Goal: Use online tool/utility: Use online tool/utility

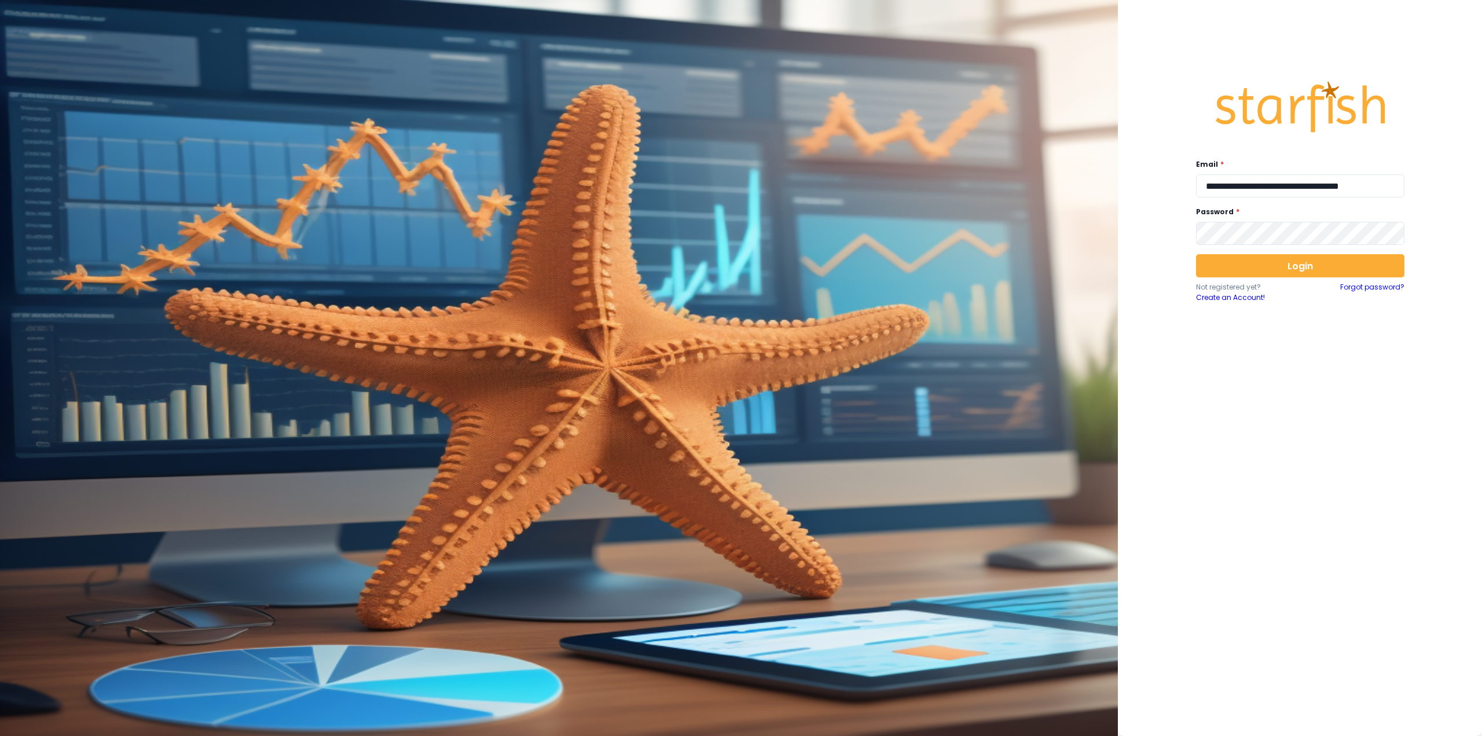
type input "**********"
click at [1233, 274] on button "Login" at bounding box center [1300, 265] width 208 height 23
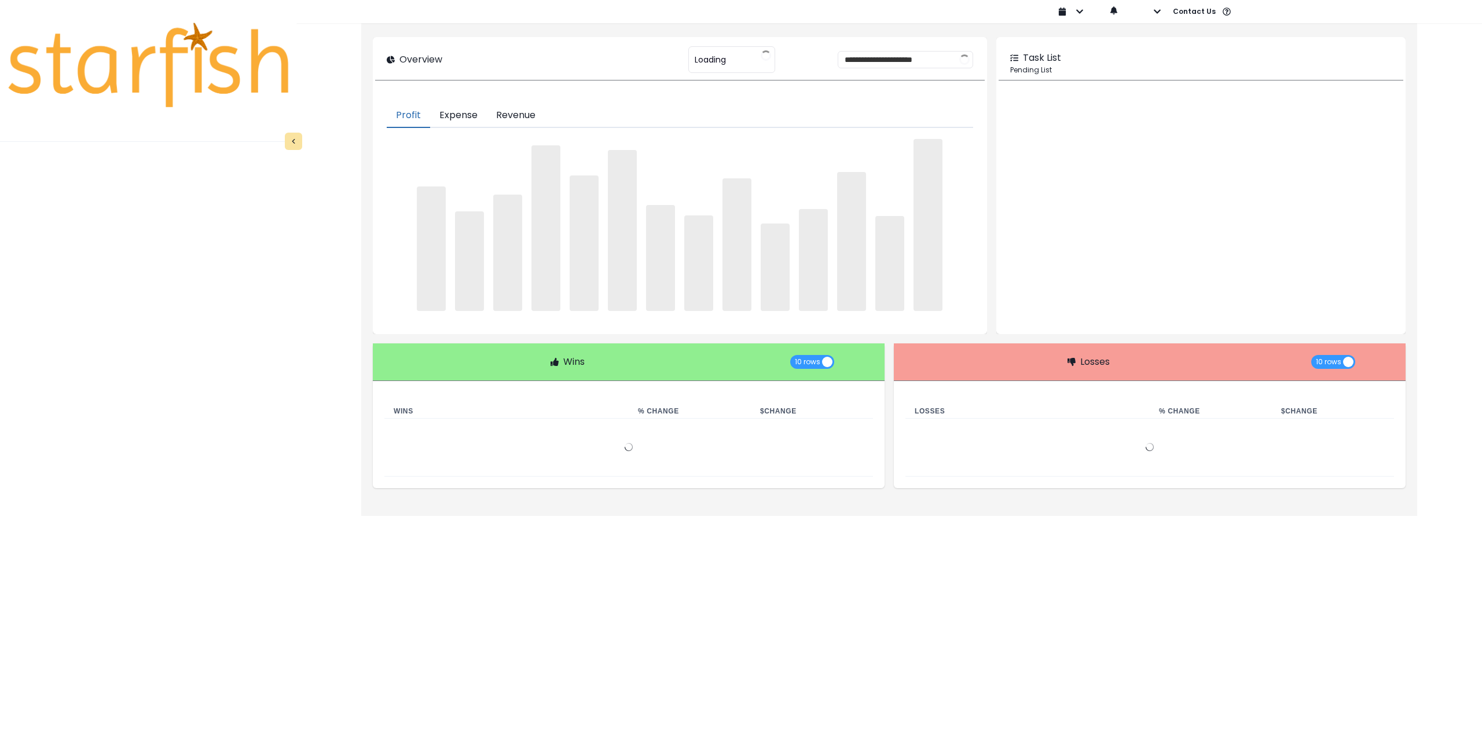
type input "********"
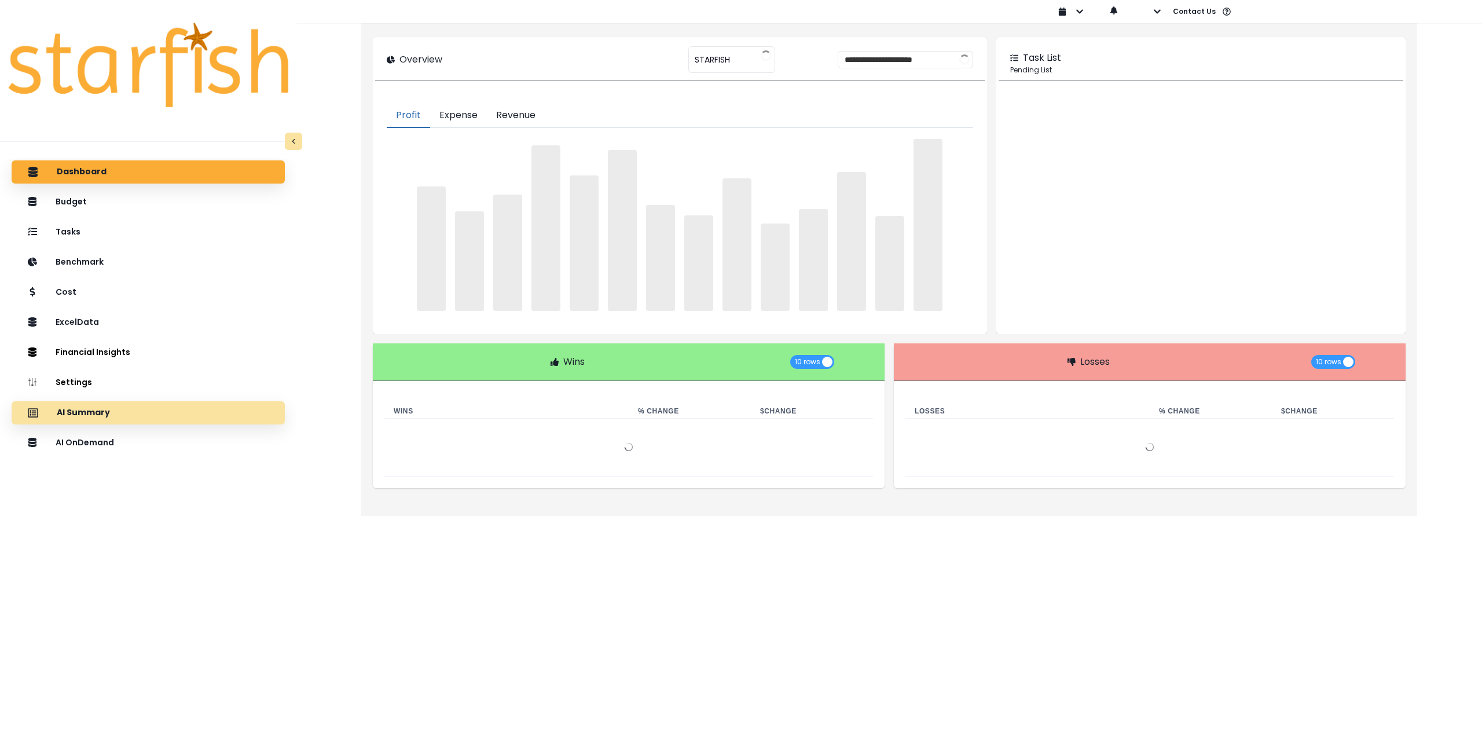
click at [133, 408] on div "AI Summary" at bounding box center [148, 413] width 255 height 24
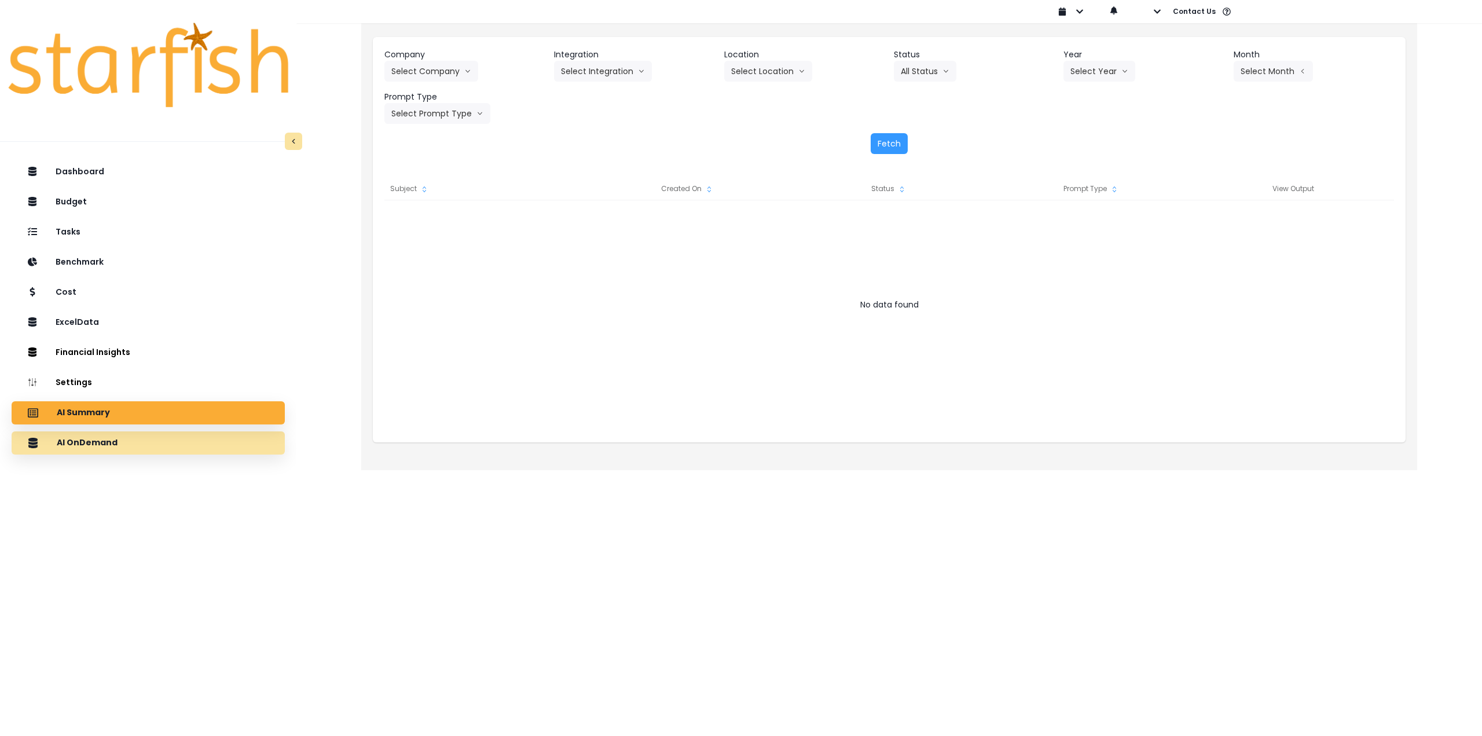
click at [124, 449] on div "AI OnDemand" at bounding box center [148, 443] width 255 height 24
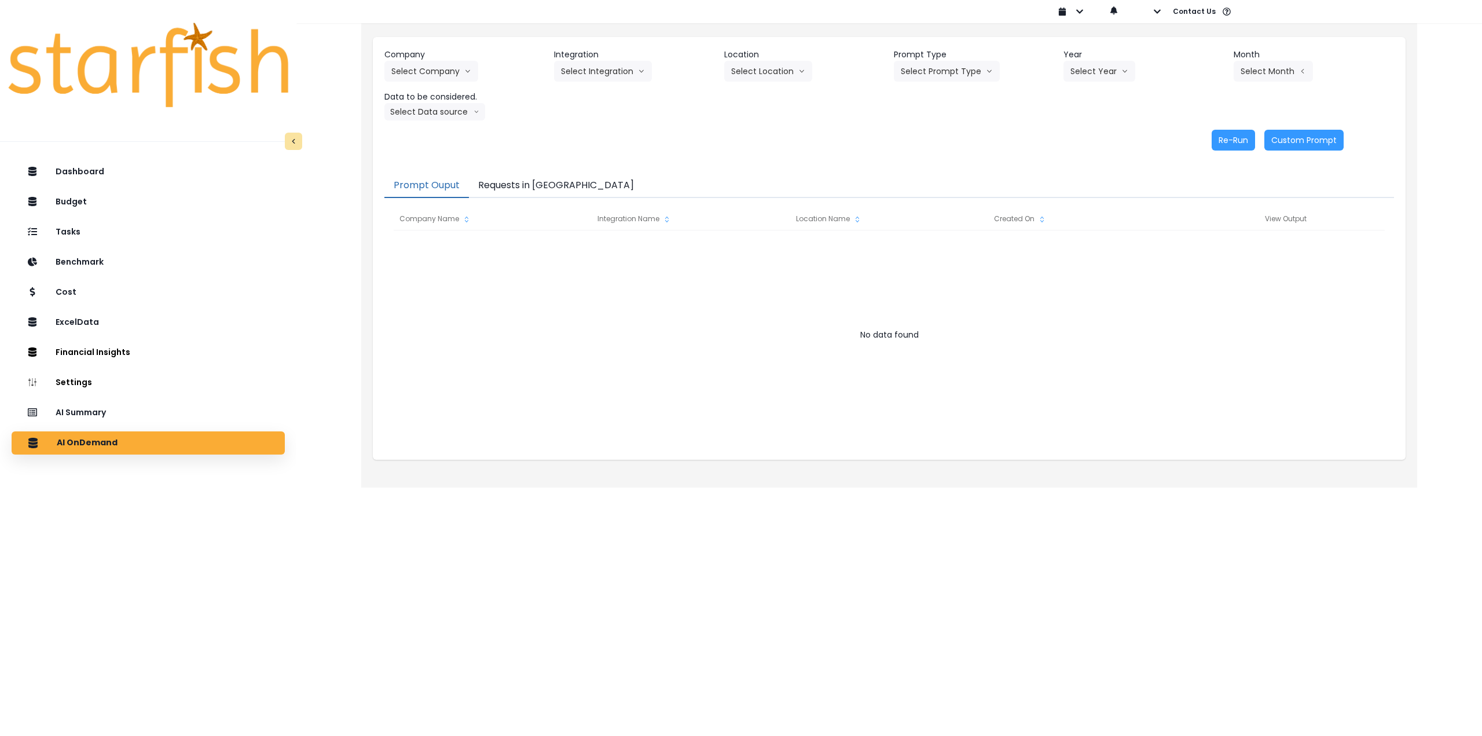
click at [534, 181] on button "Requests in [GEOGRAPHIC_DATA]" at bounding box center [556, 186] width 174 height 24
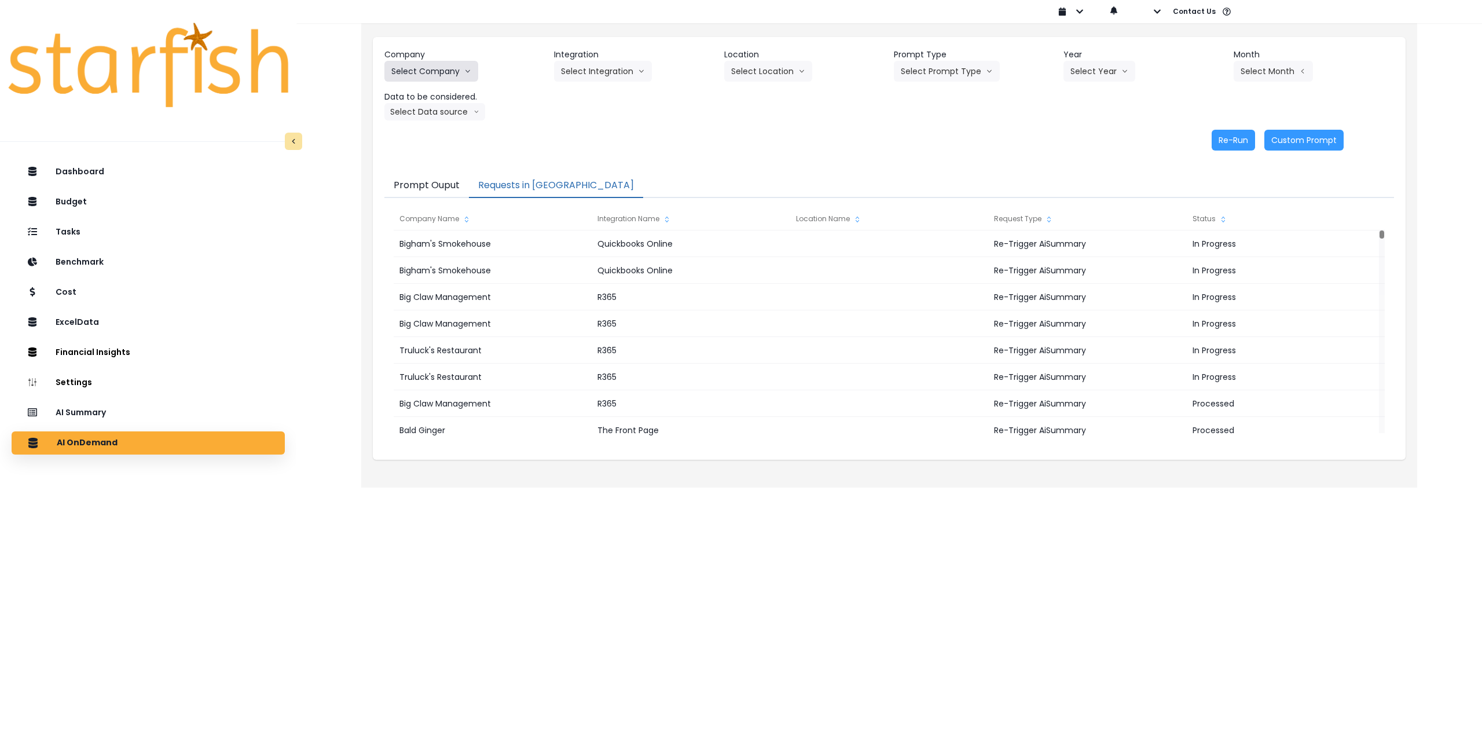
click at [403, 72] on button "Select Company" at bounding box center [431, 71] width 94 height 21
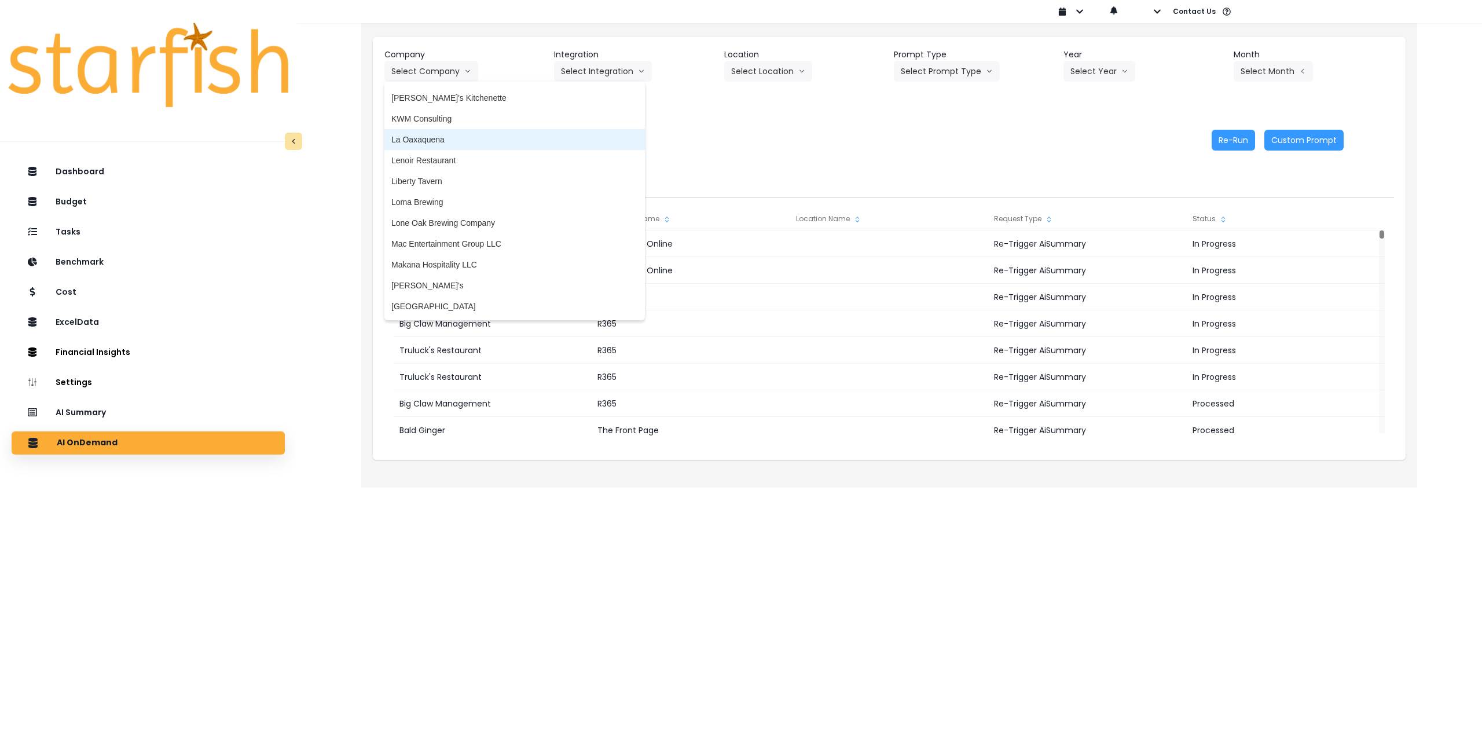
scroll to position [1506, 0]
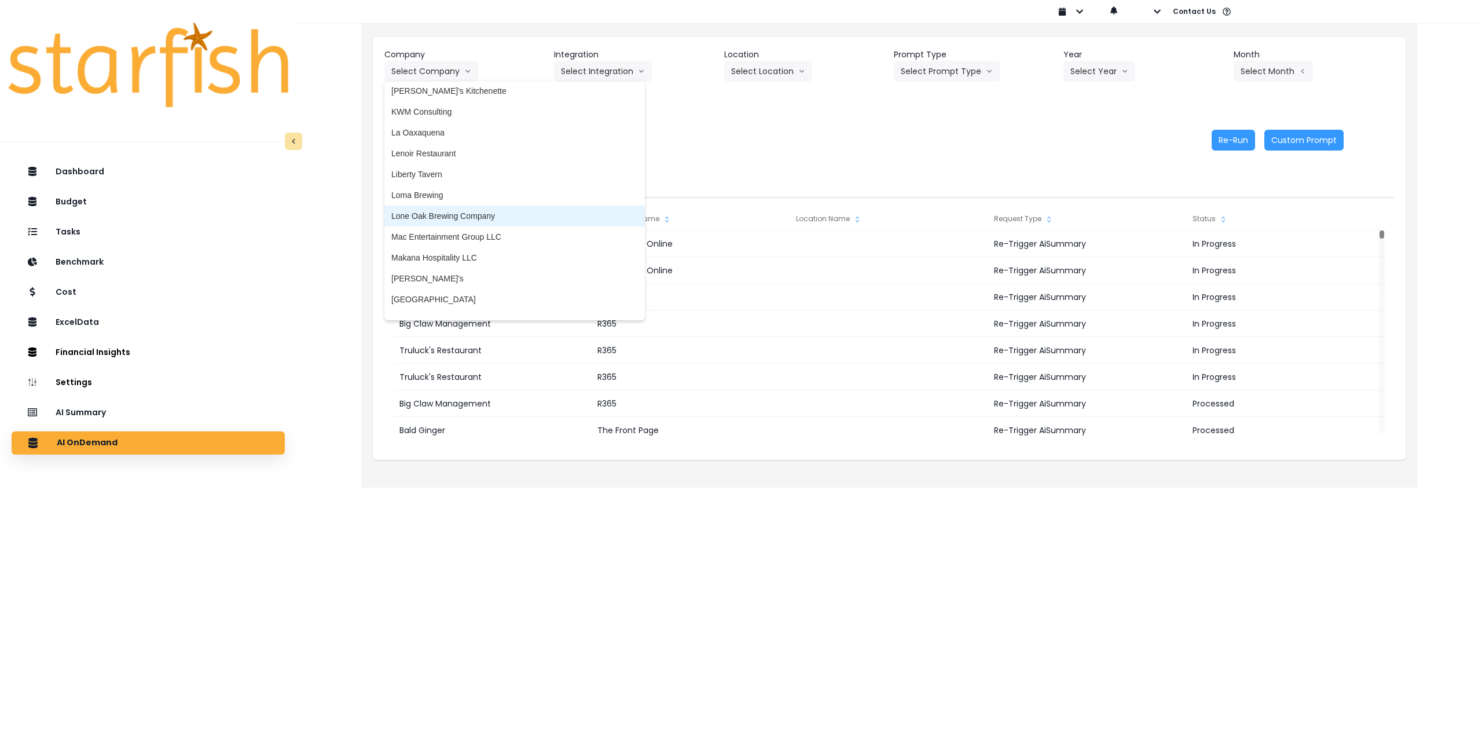
click at [477, 218] on span "Lone Oak Brewing Company" at bounding box center [514, 216] width 247 height 12
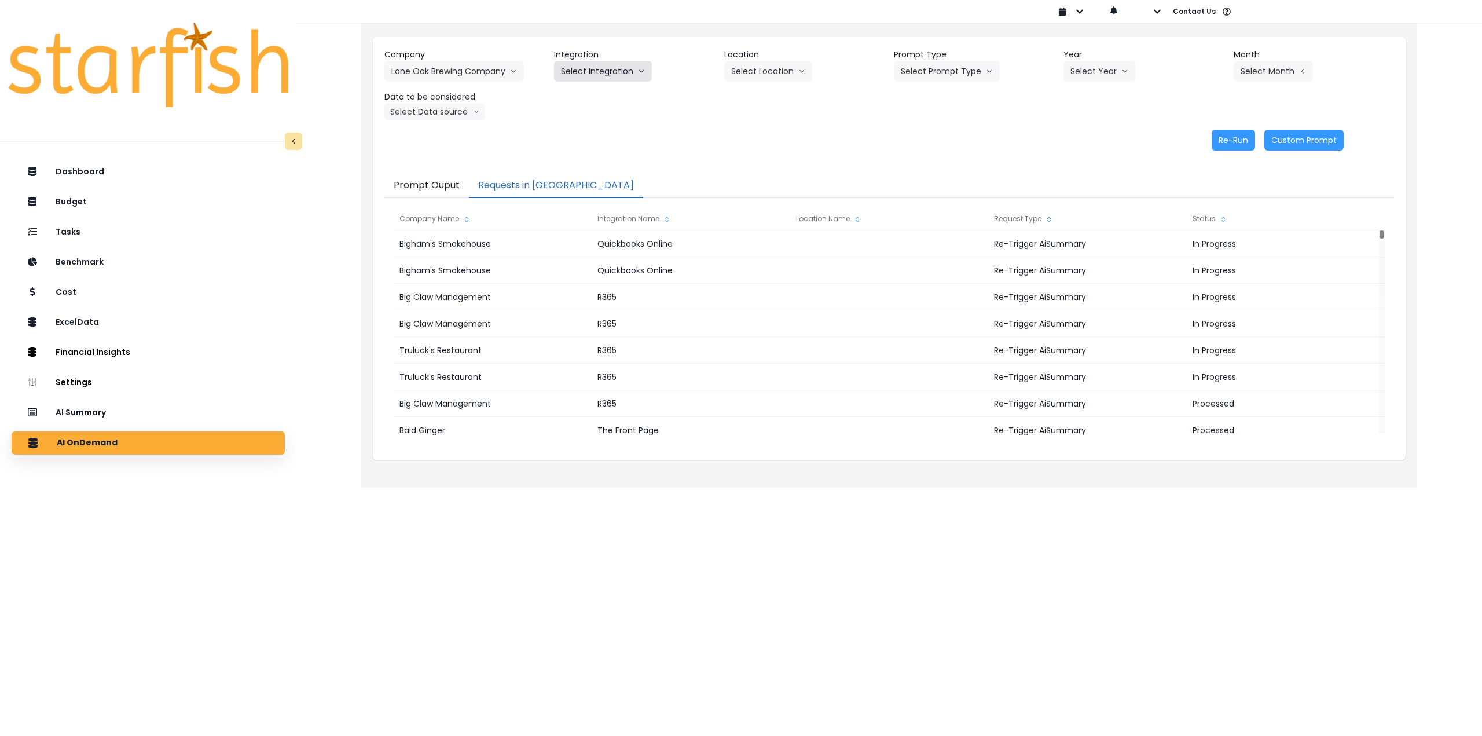
click at [594, 74] on button "Select Integration" at bounding box center [603, 71] width 98 height 21
click at [586, 94] on span "Lone Oak Brewing Company, LLC" at bounding box center [622, 96] width 122 height 12
click at [774, 66] on button "Select Location" at bounding box center [768, 71] width 88 height 21
drag, startPoint x: 744, startPoint y: 97, endPoint x: 709, endPoint y: 90, distance: 36.1
click at [743, 99] on span "All Locations" at bounding box center [754, 96] width 46 height 12
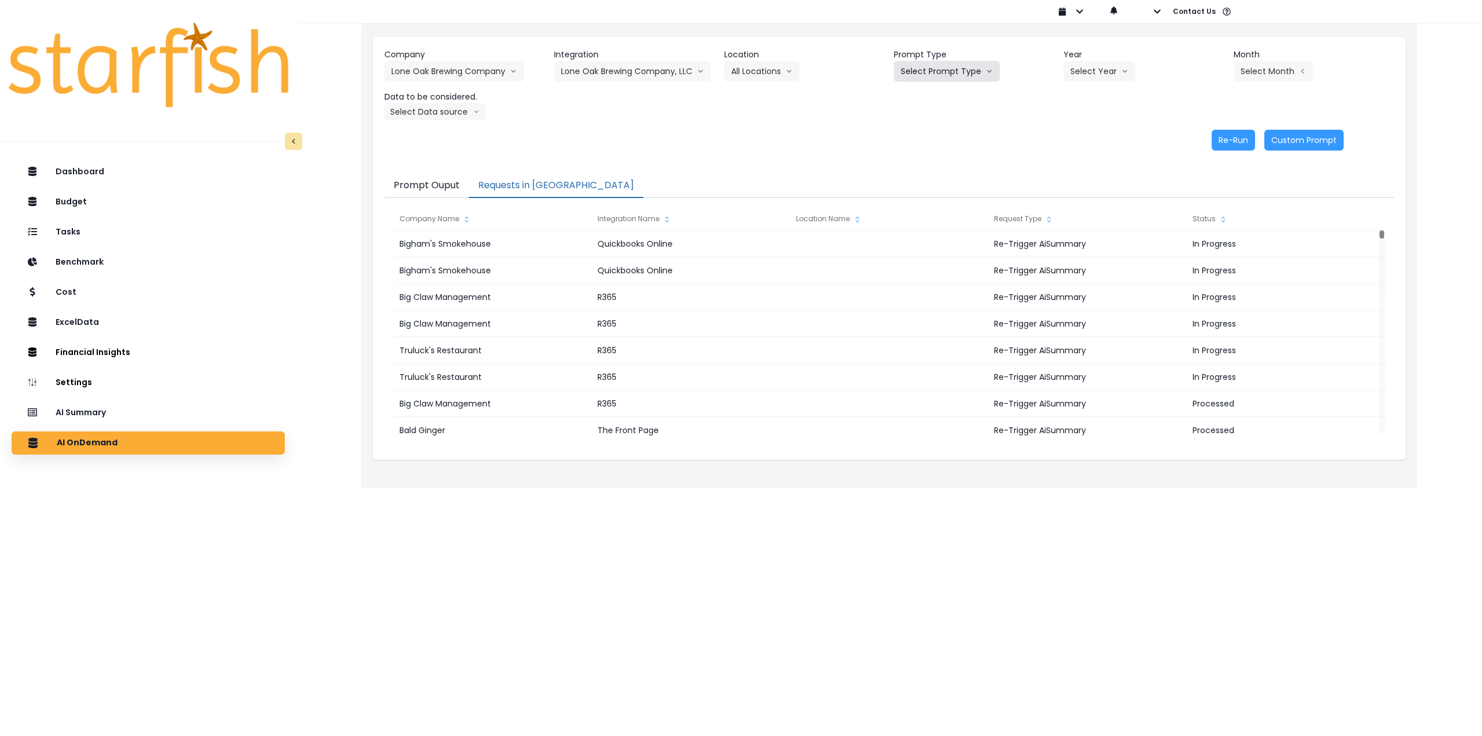
click at [934, 65] on button "Select Prompt Type" at bounding box center [947, 71] width 106 height 21
click at [955, 159] on span "Monthly Summary" at bounding box center [933, 158] width 65 height 12
click at [1079, 77] on button "Select Year" at bounding box center [1100, 71] width 72 height 21
click at [1083, 144] on li "2025" at bounding box center [1080, 137] width 32 height 21
click at [1276, 83] on div "Company Lone Oak Brewing Company 86 Costs Asti Bagel Cafe Balance Grille Bald G…" at bounding box center [889, 85] width 1010 height 72
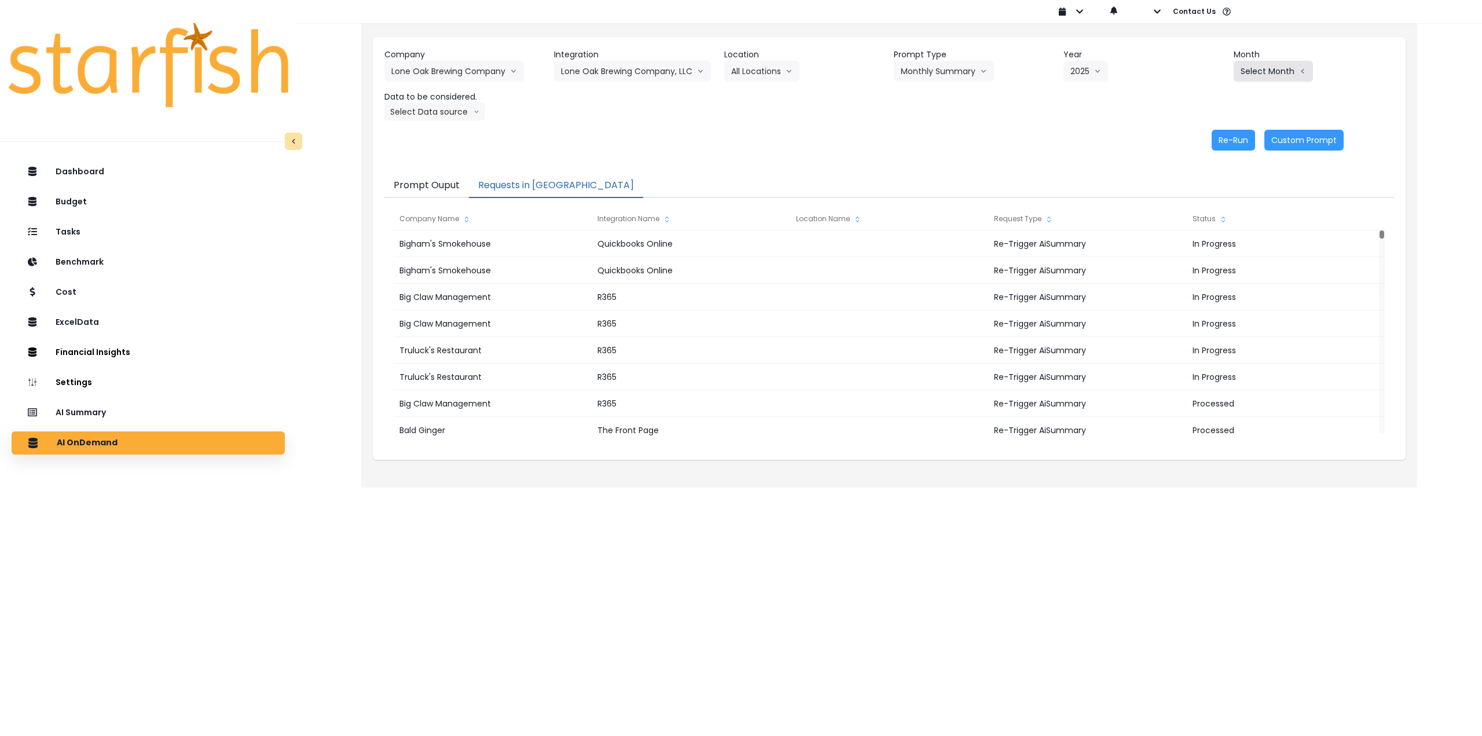
click at [1276, 78] on button "Select Month" at bounding box center [1273, 71] width 79 height 21
click at [1209, 196] on span "July" at bounding box center [1215, 200] width 23 height 12
click at [426, 108] on button "Select Data source" at bounding box center [434, 111] width 101 height 17
click at [436, 133] on span "Comparison overtime" at bounding box center [429, 135] width 77 height 12
click at [1225, 137] on button "Re-Run" at bounding box center [1233, 140] width 43 height 21
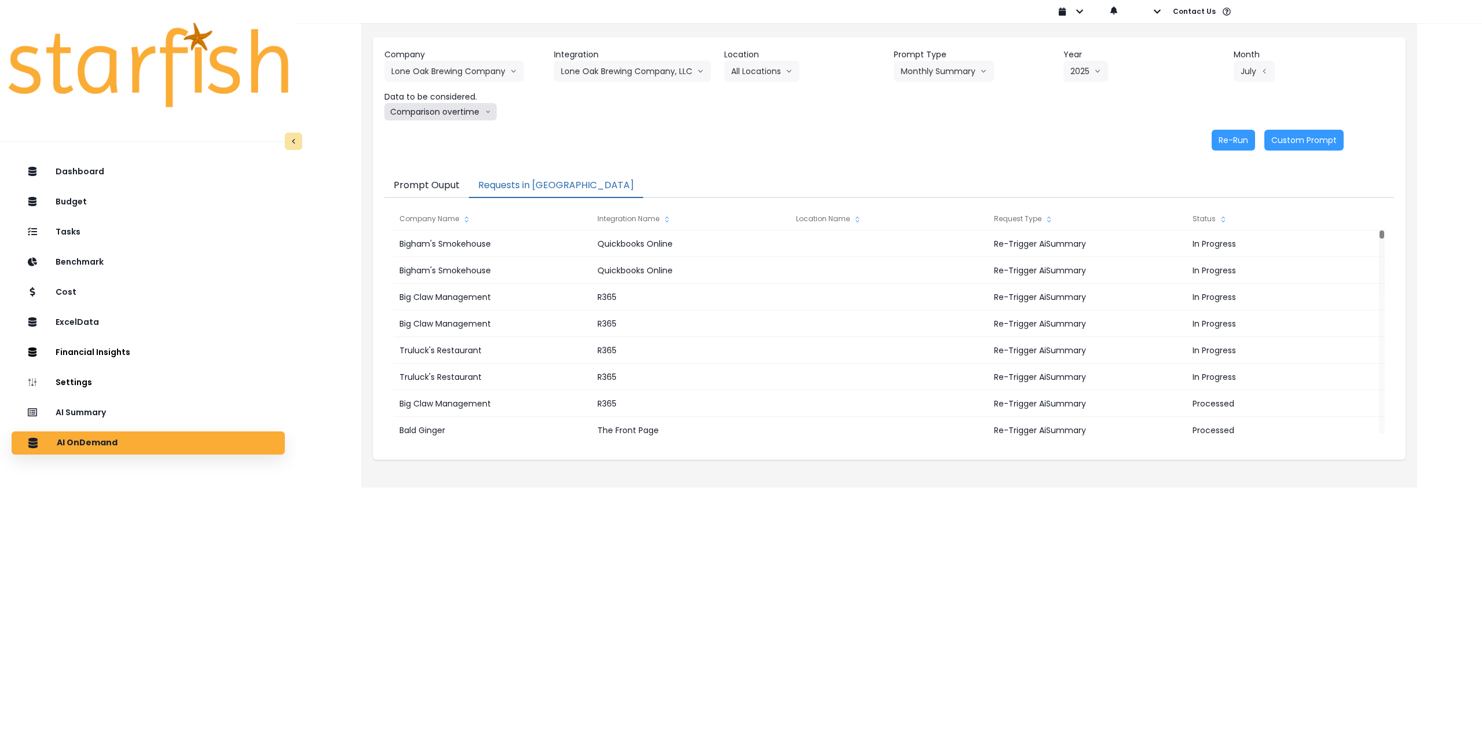
click at [448, 111] on button "Comparison overtime" at bounding box center [440, 111] width 112 height 17
click at [437, 151] on span "Location Analysis" at bounding box center [429, 155] width 77 height 12
click at [1228, 136] on button "Re-Run" at bounding box center [1233, 140] width 43 height 21
click at [427, 74] on button "Lone Oak Brewing Company" at bounding box center [454, 71] width 140 height 21
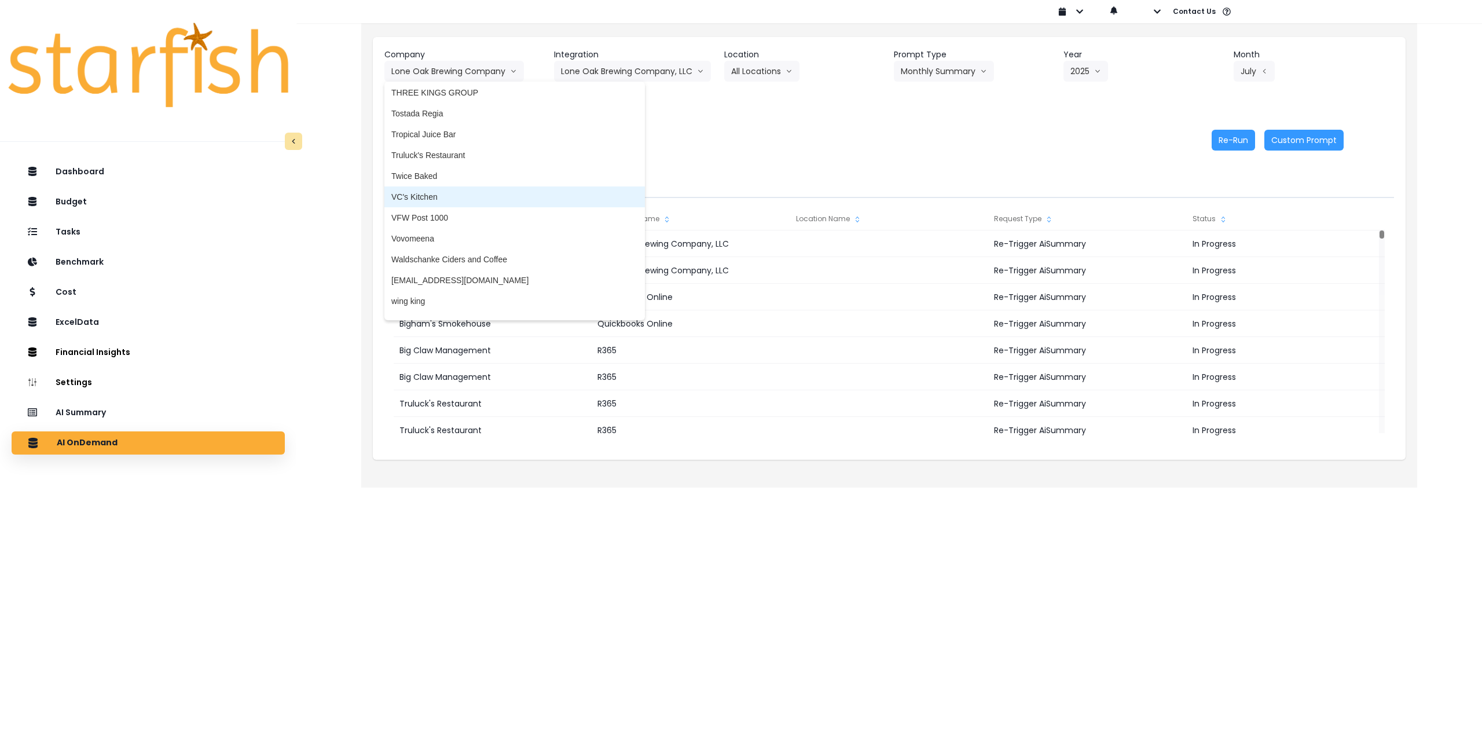
scroll to position [2833, 0]
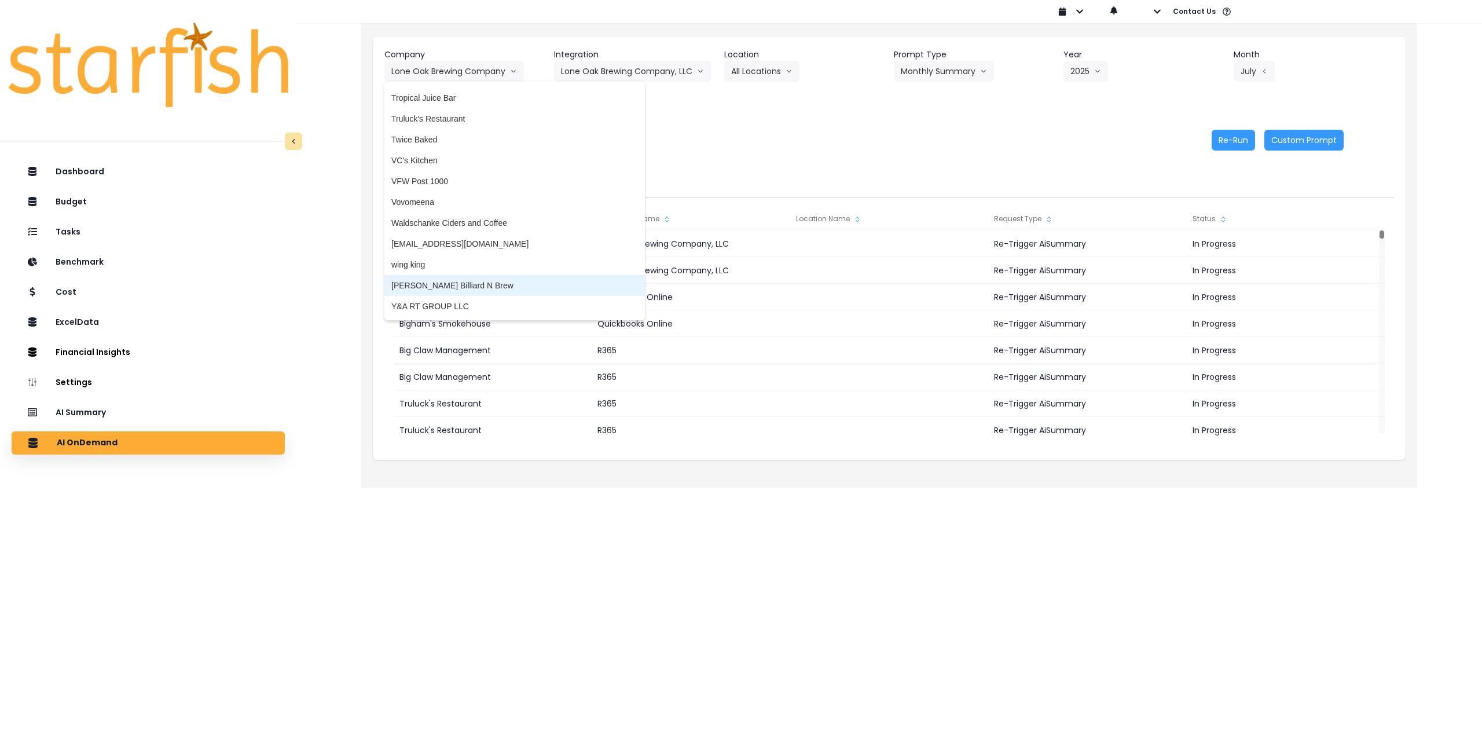
click at [452, 287] on span "[PERSON_NAME] Billiard N Brew" at bounding box center [514, 286] width 247 height 12
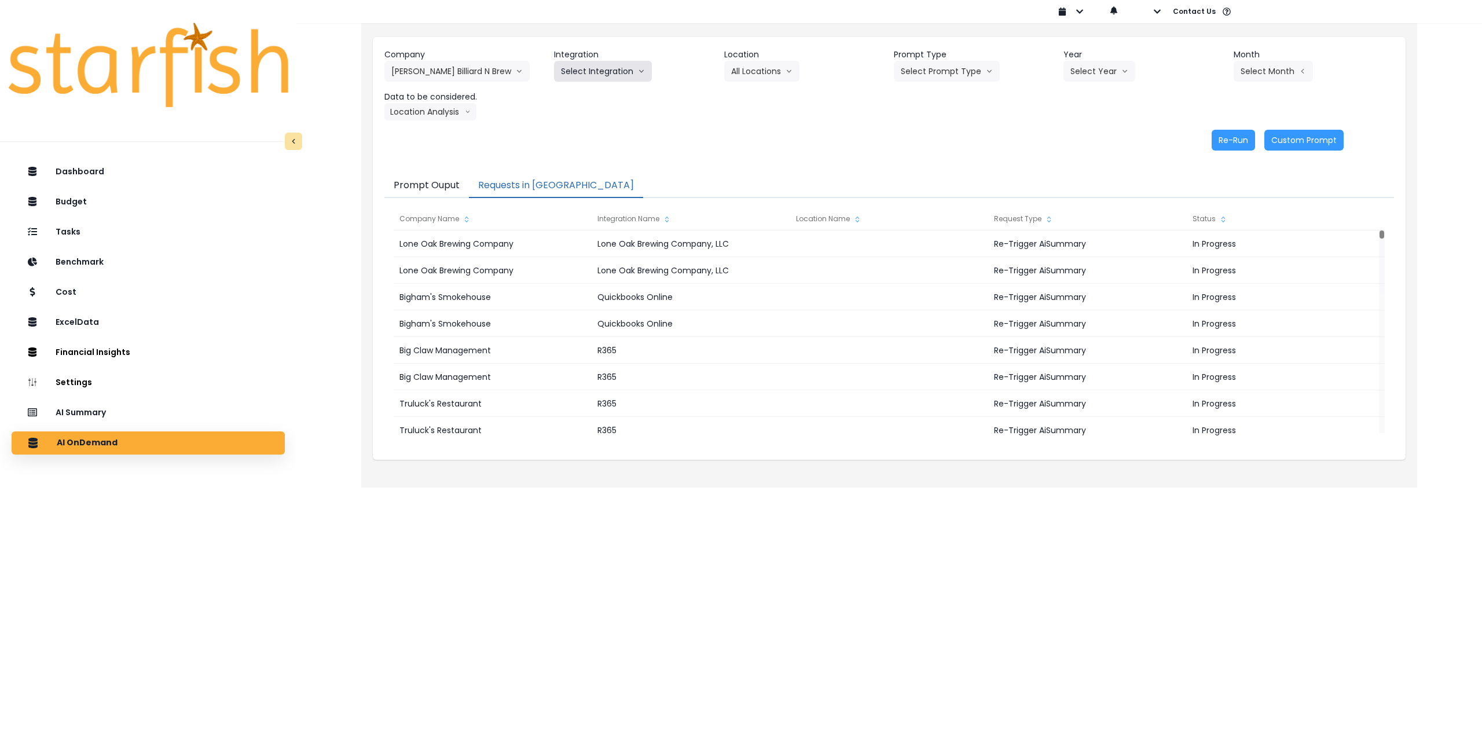
click at [589, 74] on button "Select Integration" at bounding box center [603, 71] width 98 height 21
click at [587, 98] on span "Quickbooks" at bounding box center [582, 96] width 42 height 12
click at [774, 72] on button "Select Location" at bounding box center [768, 71] width 88 height 21
drag, startPoint x: 759, startPoint y: 96, endPoint x: 807, endPoint y: 94, distance: 48.7
click at [759, 97] on span "All Locations" at bounding box center [754, 96] width 46 height 12
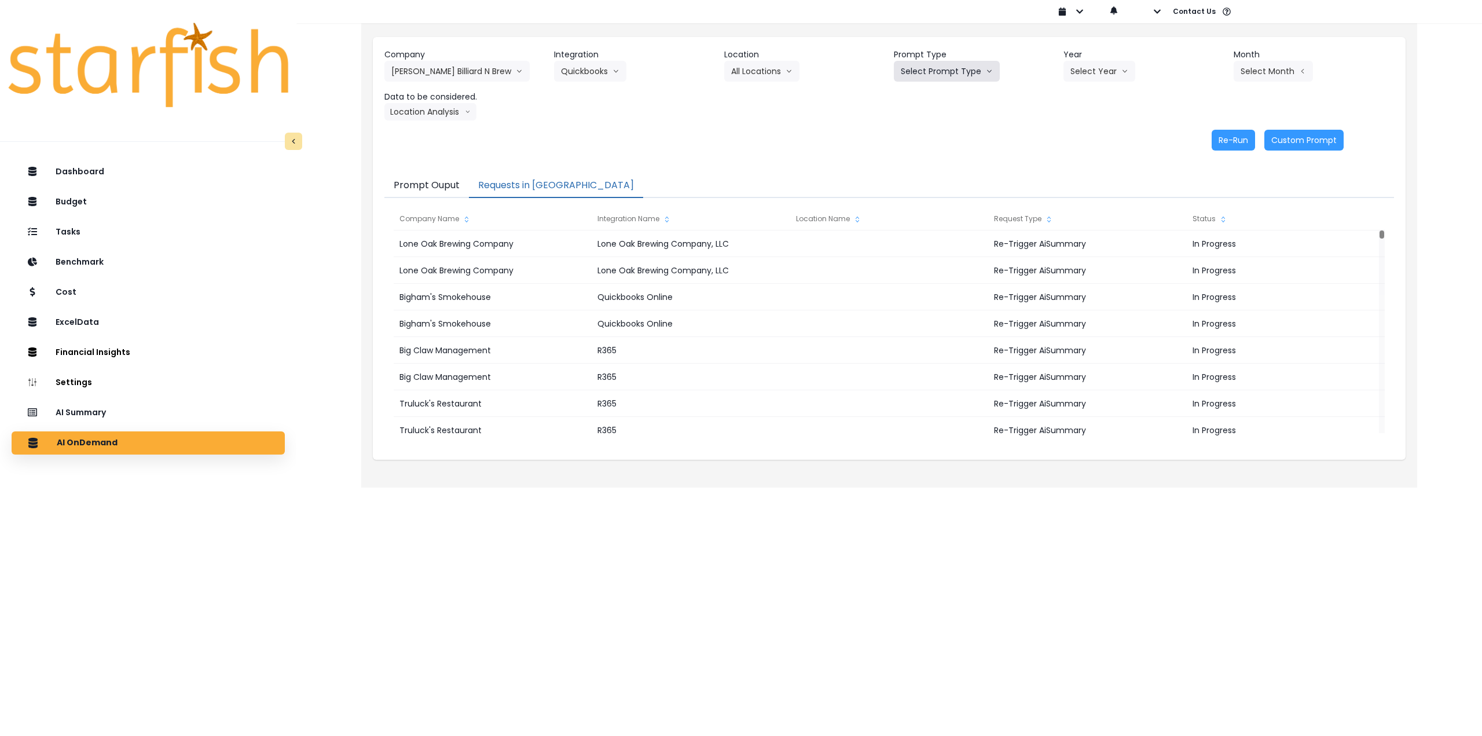
click at [962, 70] on button "Select Prompt Type" at bounding box center [947, 71] width 106 height 21
click at [929, 156] on span "Monthly Summary" at bounding box center [933, 158] width 65 height 12
click at [1094, 71] on button "Select Year" at bounding box center [1100, 71] width 72 height 21
click at [1082, 141] on span "2025" at bounding box center [1080, 137] width 18 height 12
click at [1265, 75] on button "Select Month" at bounding box center [1273, 71] width 79 height 21
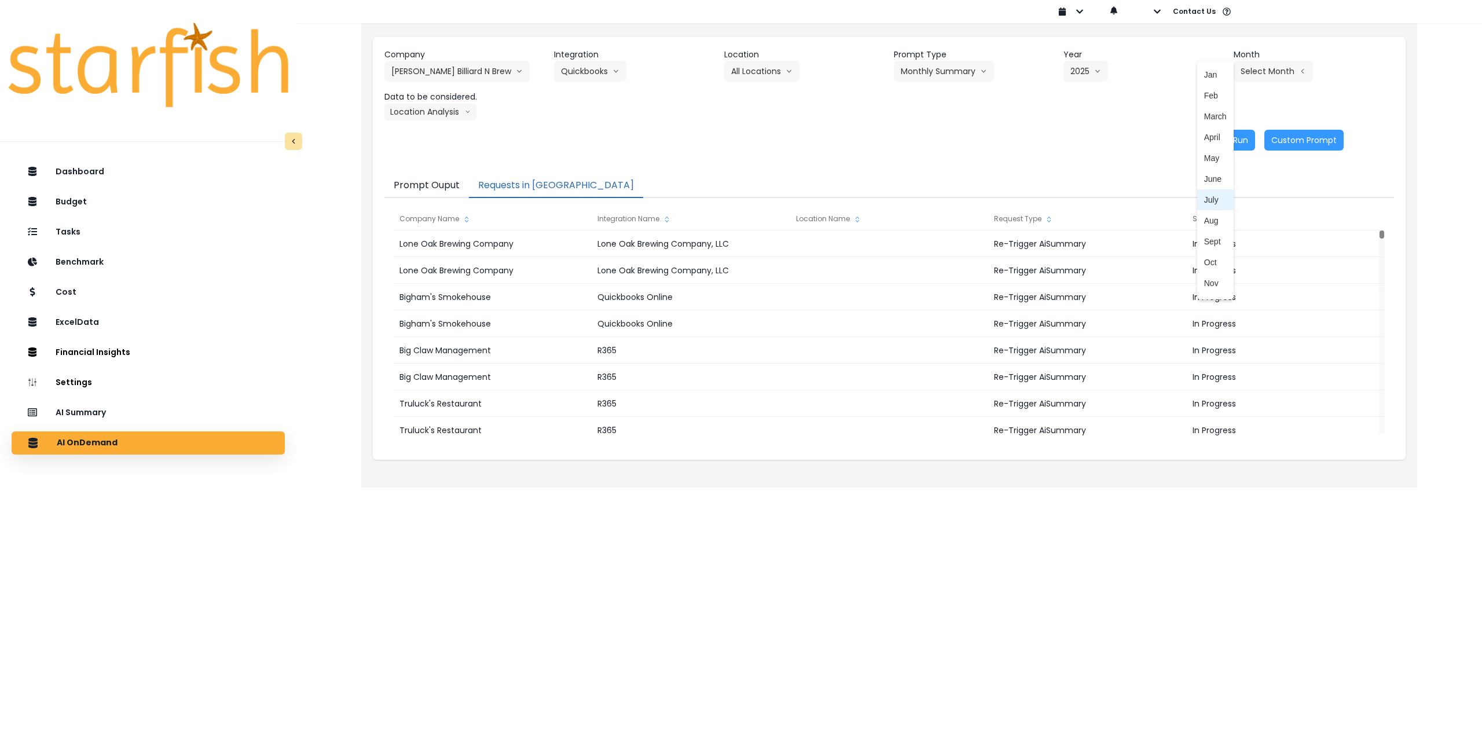
click at [1207, 202] on span "July" at bounding box center [1215, 200] width 23 height 12
click at [1262, 63] on button "July" at bounding box center [1254, 71] width 41 height 21
click at [1205, 214] on li "Aug" at bounding box center [1215, 220] width 36 height 21
click at [437, 111] on button "Location Analysis" at bounding box center [430, 111] width 92 height 17
click at [426, 134] on span "Comparison overtime" at bounding box center [429, 135] width 77 height 12
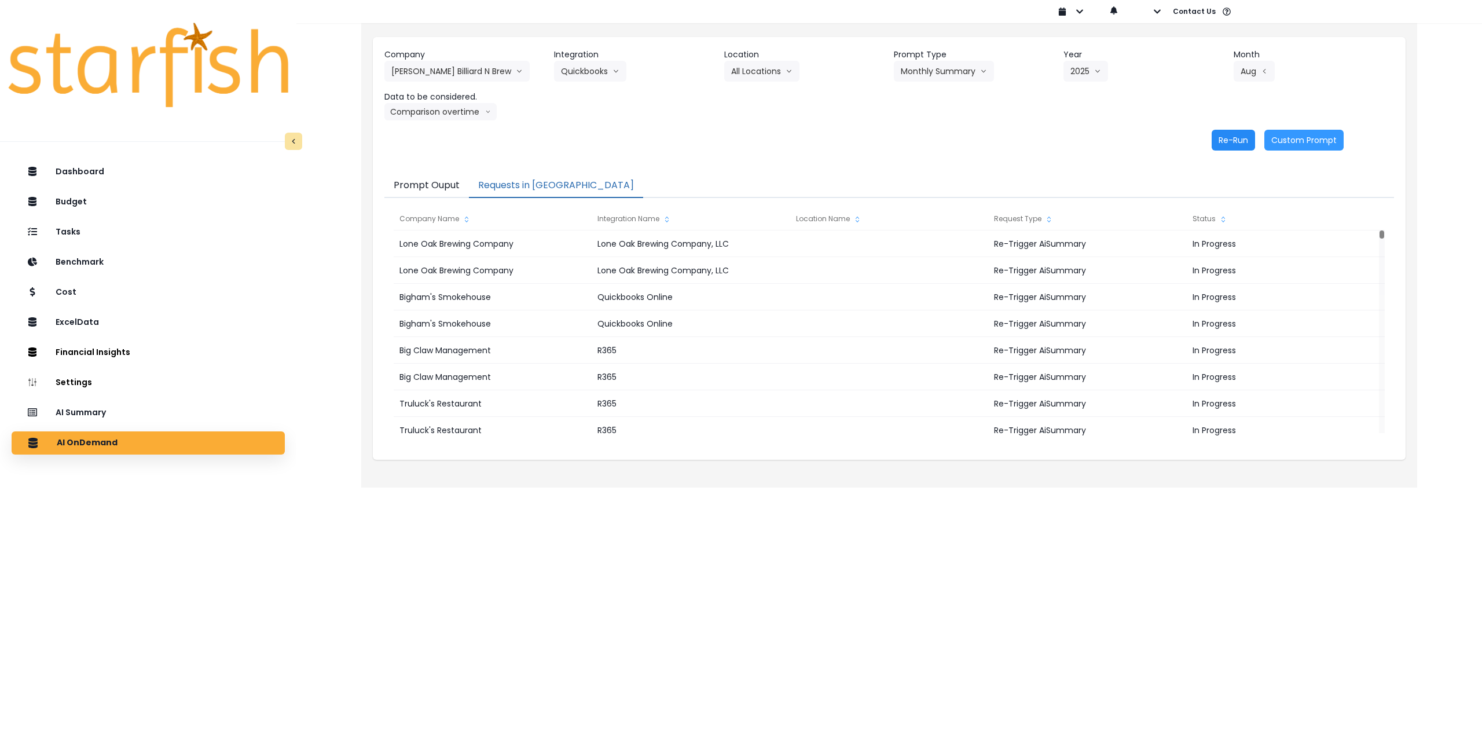
drag, startPoint x: 1235, startPoint y: 141, endPoint x: 1202, endPoint y: 145, distance: 33.8
click at [1236, 141] on button "Re-Run" at bounding box center [1233, 140] width 43 height 21
click at [448, 120] on button "Comparison overtime" at bounding box center [440, 111] width 112 height 17
click at [437, 157] on span "Location Analysis" at bounding box center [429, 155] width 77 height 12
click at [1222, 138] on button "Re-Run" at bounding box center [1233, 140] width 43 height 21
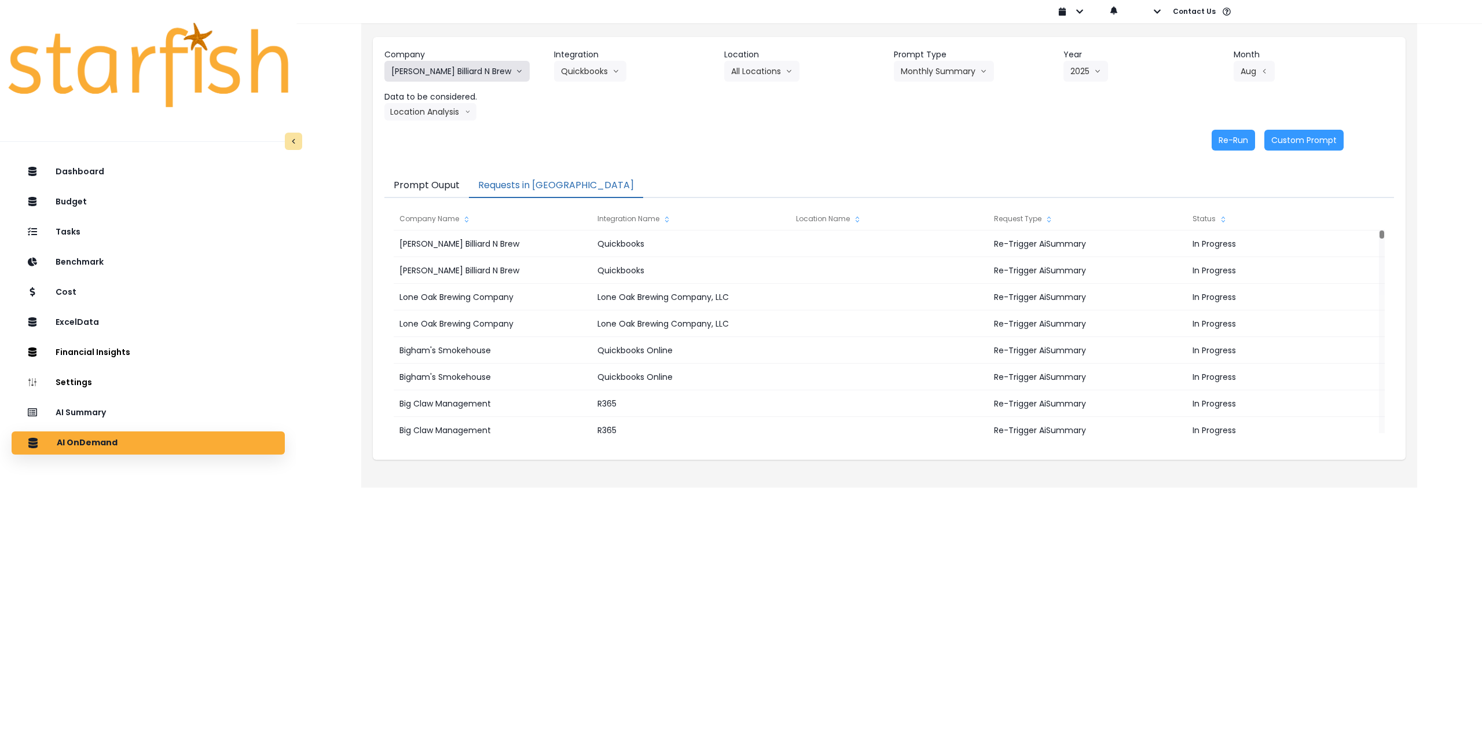
click at [426, 69] on button "[PERSON_NAME] Billiard N Brew" at bounding box center [456, 71] width 145 height 21
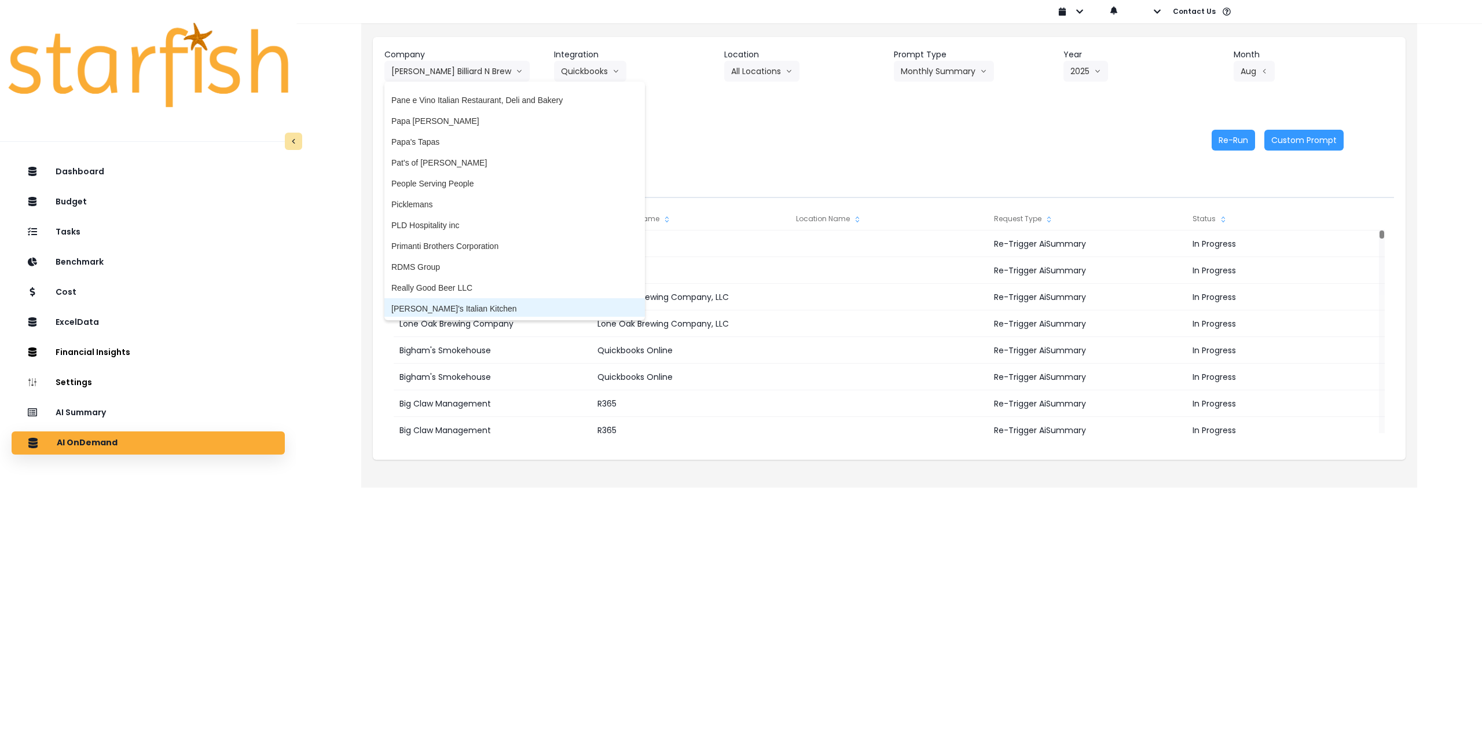
scroll to position [1906, 0]
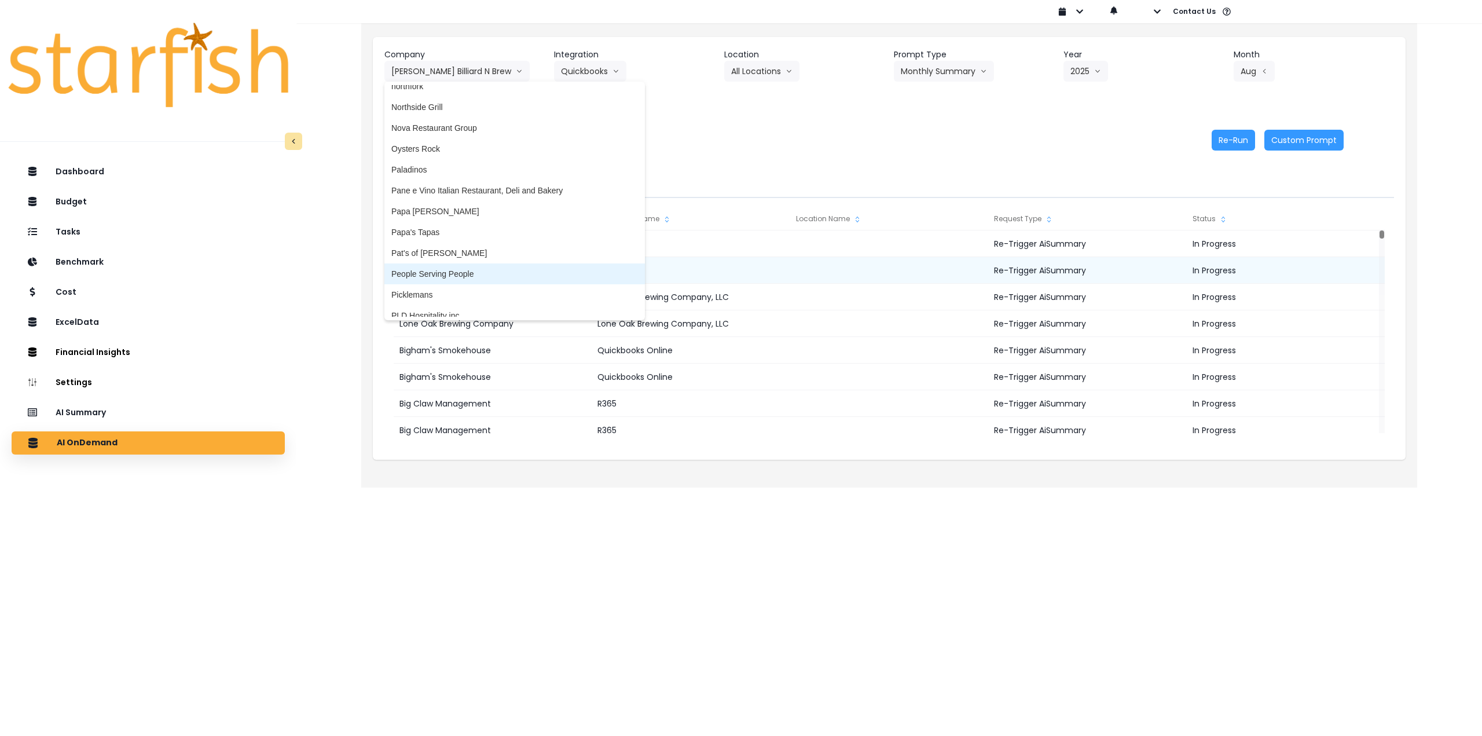
click at [461, 269] on span "People Serving People" at bounding box center [514, 274] width 247 height 12
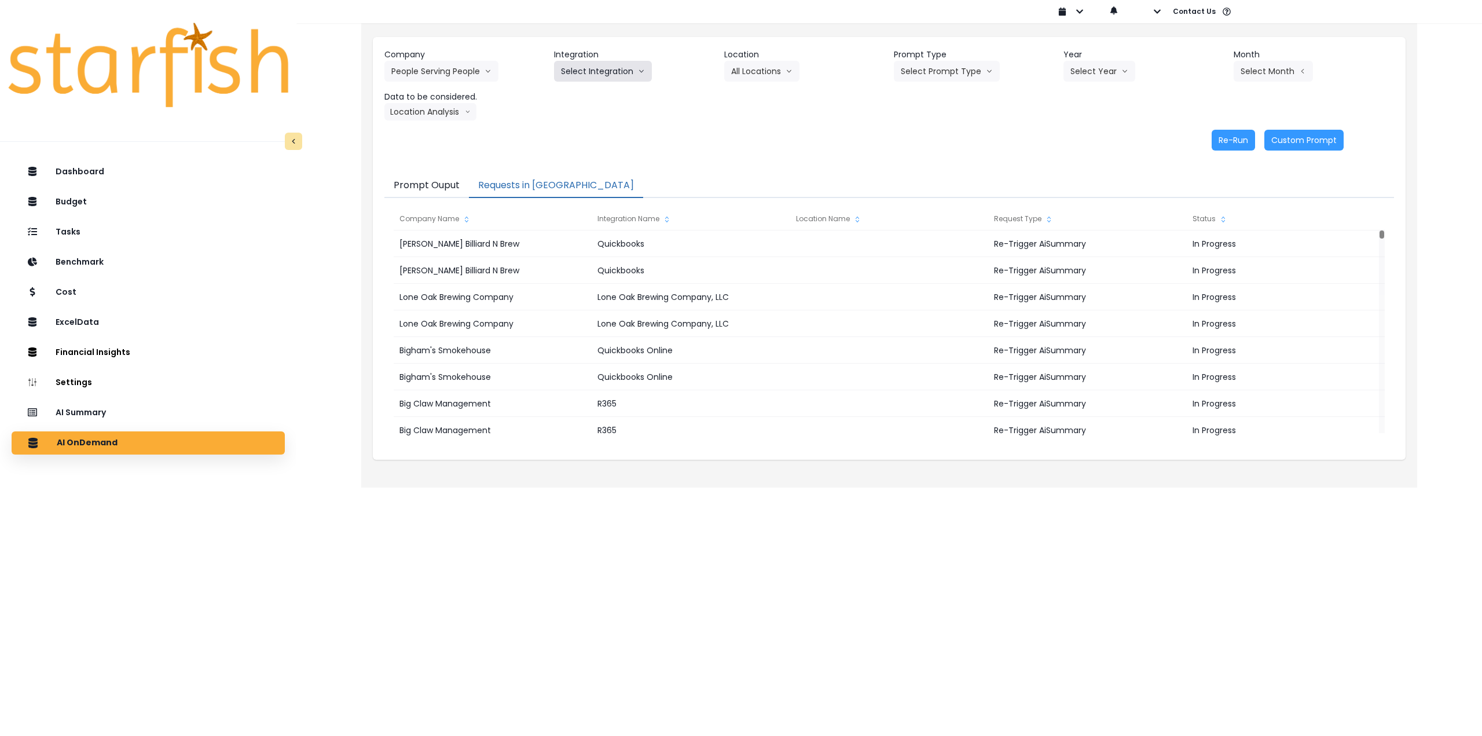
click at [591, 69] on button "Select Integration" at bounding box center [603, 71] width 98 height 21
click at [576, 95] on span "MMF" at bounding box center [575, 96] width 29 height 12
click at [768, 79] on button "Select Location" at bounding box center [768, 71] width 88 height 21
click at [783, 96] on span "All Locations" at bounding box center [776, 96] width 90 height 12
click at [948, 70] on button "Select Prompt Type" at bounding box center [947, 71] width 106 height 21
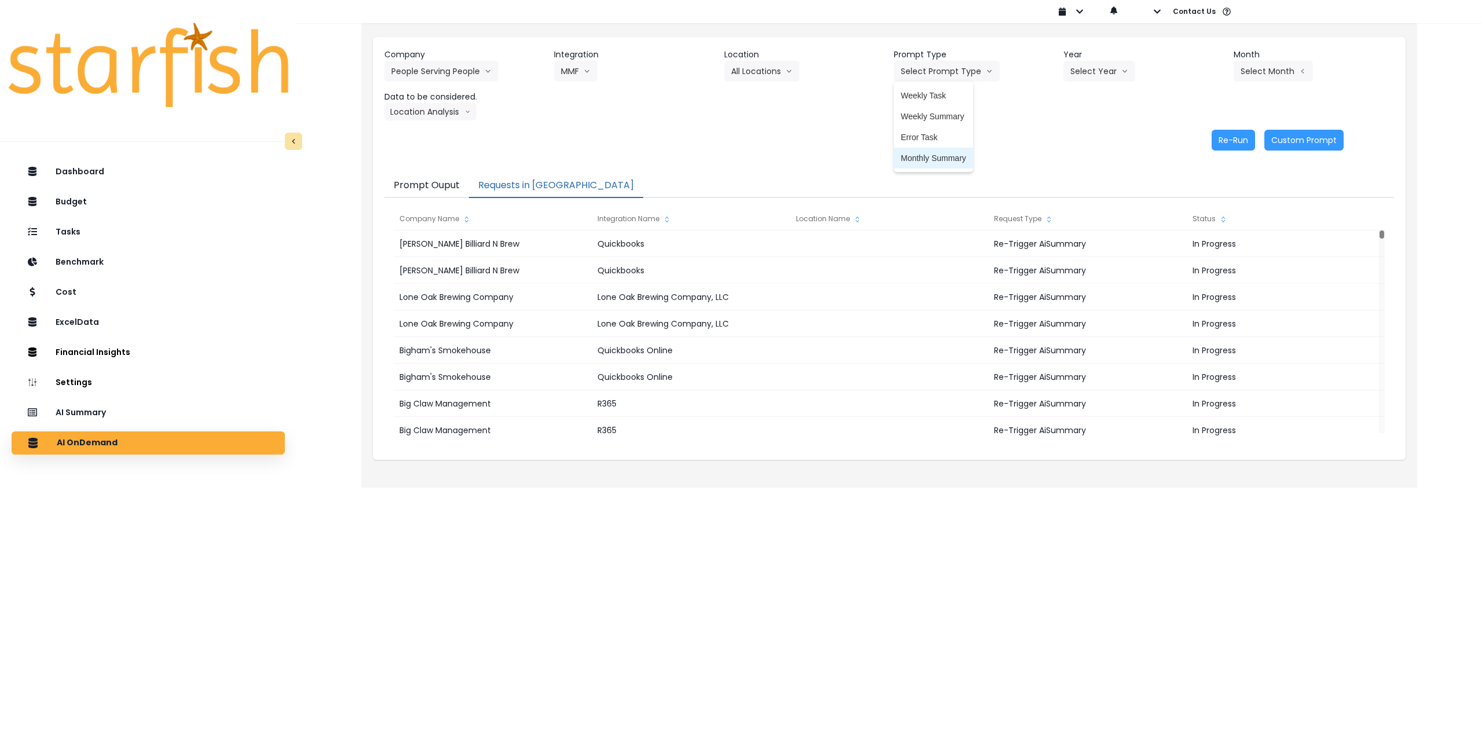
click at [936, 160] on span "Monthly Summary" at bounding box center [933, 158] width 65 height 12
click at [1101, 75] on button "Select Year" at bounding box center [1100, 71] width 72 height 21
click at [1075, 137] on span "2025" at bounding box center [1080, 137] width 18 height 12
click at [1265, 71] on button "Select Month" at bounding box center [1273, 71] width 79 height 21
click at [1208, 221] on span "Aug" at bounding box center [1215, 221] width 23 height 12
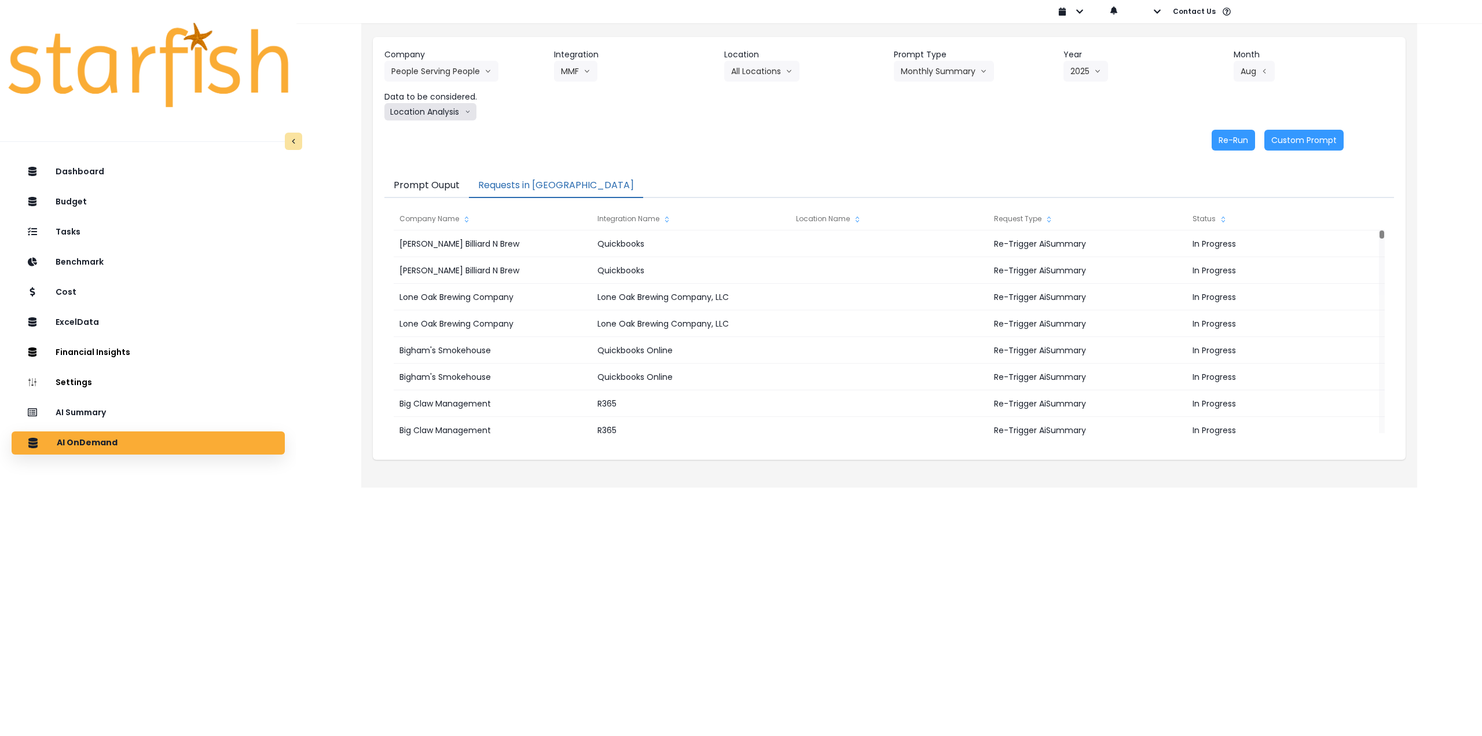
click at [435, 107] on button "Location Analysis" at bounding box center [430, 111] width 92 height 17
click at [435, 131] on span "Comparison overtime" at bounding box center [429, 135] width 77 height 12
click at [1219, 138] on button "Re-Run" at bounding box center [1233, 140] width 43 height 21
click at [442, 115] on button "Comparison overtime" at bounding box center [440, 111] width 112 height 17
click at [423, 156] on span "Location Analysis" at bounding box center [429, 155] width 77 height 12
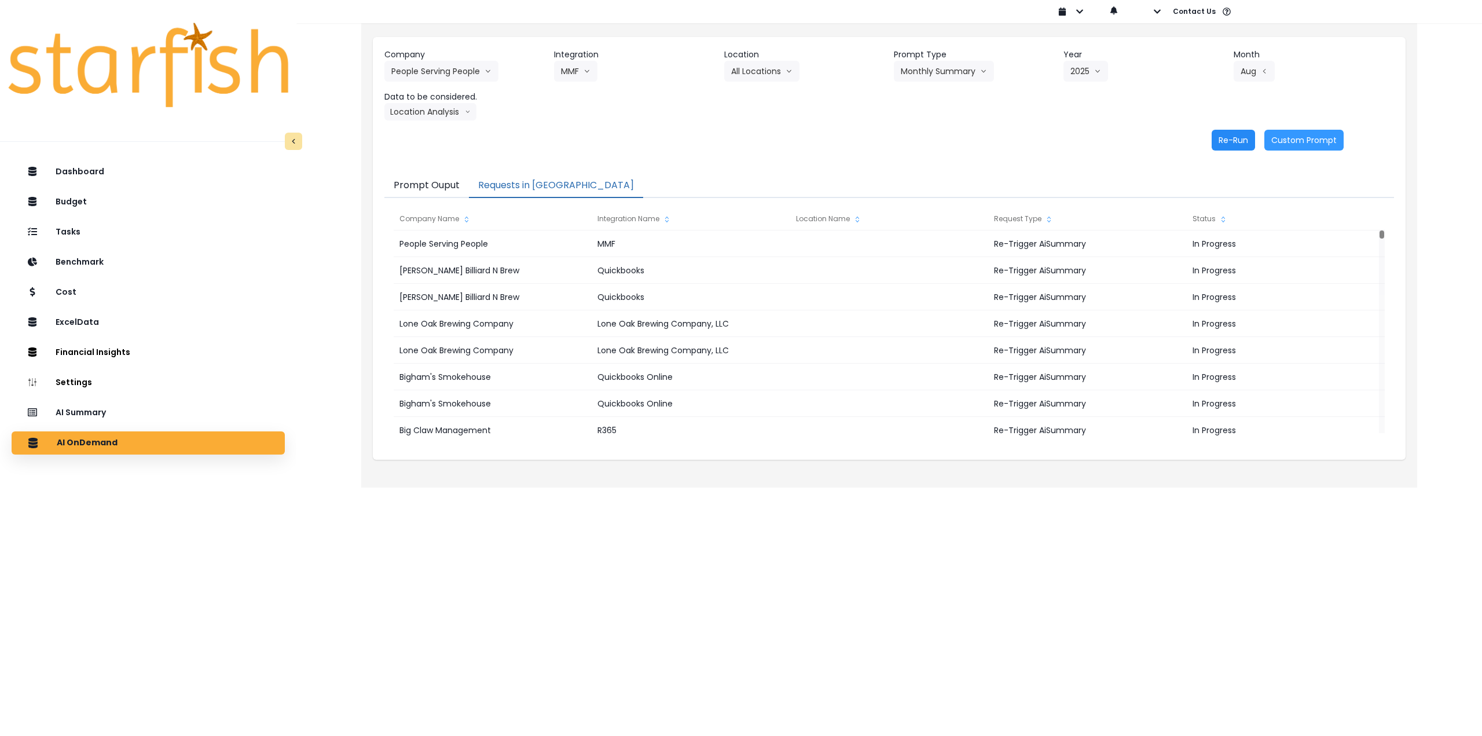
click at [1218, 141] on button "Re-Run" at bounding box center [1233, 140] width 43 height 21
